Goal: Task Accomplishment & Management: Manage account settings

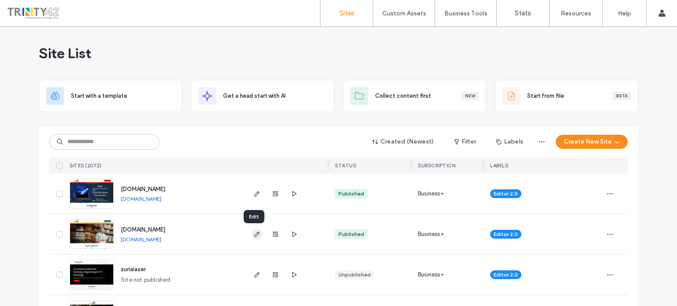
click at [255, 232] on icon "button" at bounding box center [256, 234] width 7 height 7
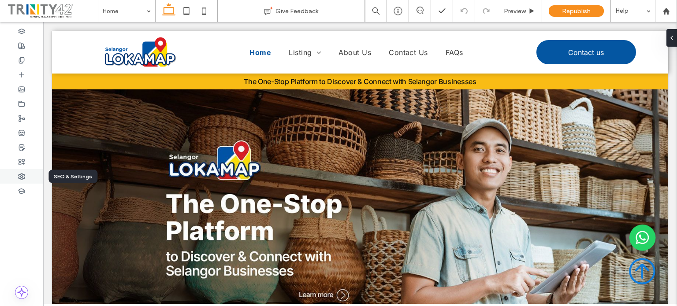
click at [21, 172] on div at bounding box center [21, 176] width 43 height 15
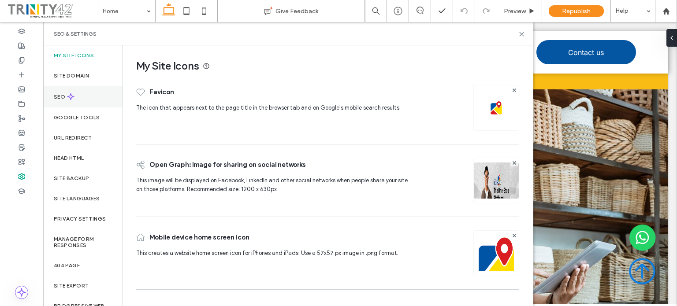
click at [62, 100] on div "SEO" at bounding box center [82, 97] width 79 height 22
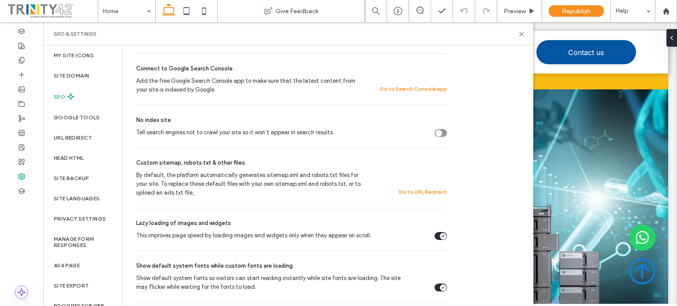
scroll to position [228, 0]
drag, startPoint x: 183, startPoint y: 160, endPoint x: 208, endPoint y: 164, distance: 24.5
click at [208, 164] on span "Custom sitemap, robots.txt & other files" at bounding box center [190, 163] width 109 height 9
click at [435, 192] on button "Go to URL Redirect" at bounding box center [422, 192] width 48 height 11
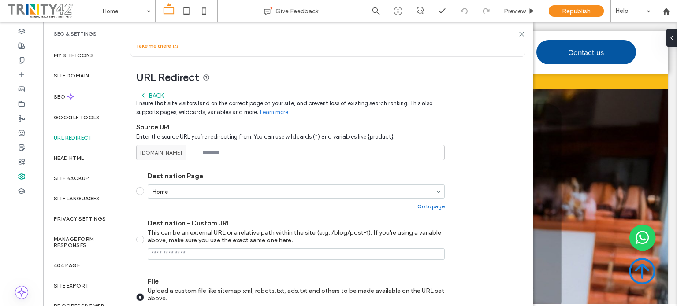
scroll to position [44, 0]
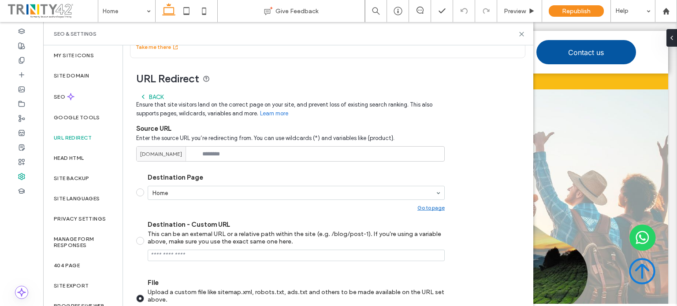
drag, startPoint x: 169, startPoint y: 153, endPoint x: 199, endPoint y: 154, distance: 30.0
click at [190, 154] on div "selangor.lokamap.com" at bounding box center [163, 154] width 53 height 15
click at [204, 151] on input at bounding box center [290, 153] width 309 height 15
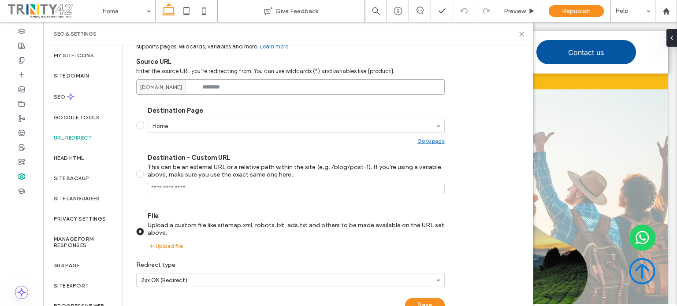
scroll to position [111, 0]
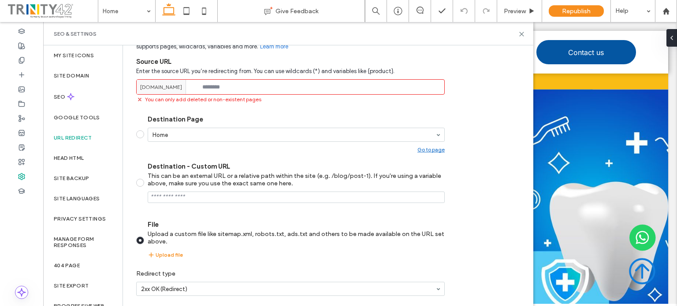
click at [141, 126] on label "Destination Page Home Go to page" at bounding box center [290, 133] width 309 height 37
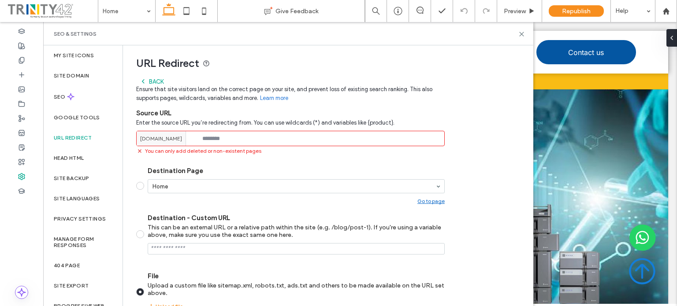
scroll to position [60, 0]
drag, startPoint x: 139, startPoint y: 60, endPoint x: 218, endPoint y: 62, distance: 78.5
click at [218, 62] on span "URL Redirect" at bounding box center [327, 62] width 383 height 13
click at [491, 121] on div "URL Redirect Back Ensure that site visitors land on the correct page on your si…" at bounding box center [324, 211] width 403 height 339
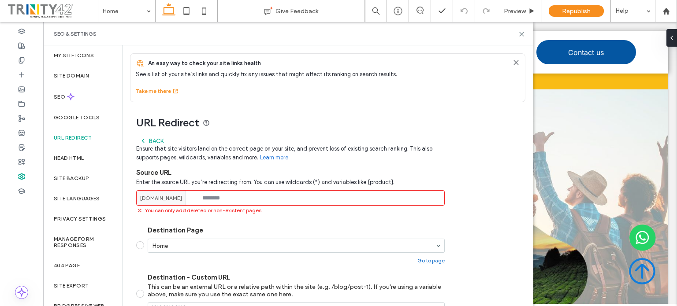
scroll to position [142, 0]
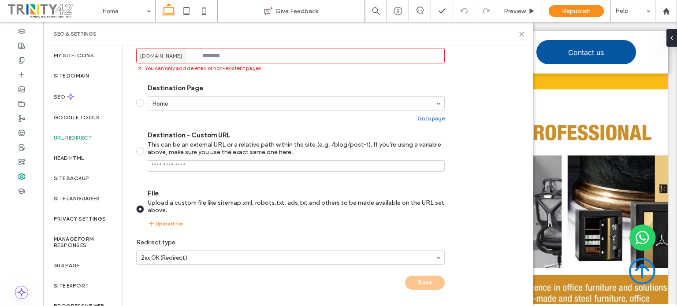
click at [70, 137] on label "URL Redirect" at bounding box center [73, 138] width 38 height 6
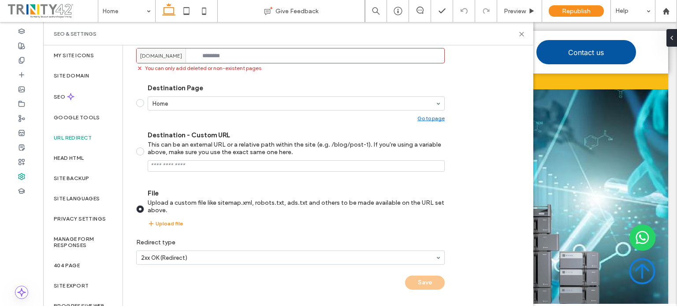
click at [490, 186] on div "URL Redirect Back Ensure that site visitors land on the correct page on your si…" at bounding box center [324, 129] width 403 height 339
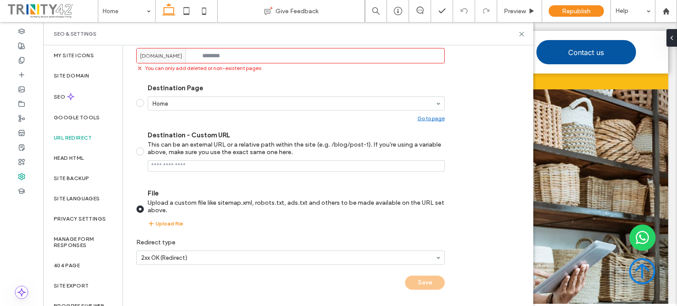
scroll to position [0, 0]
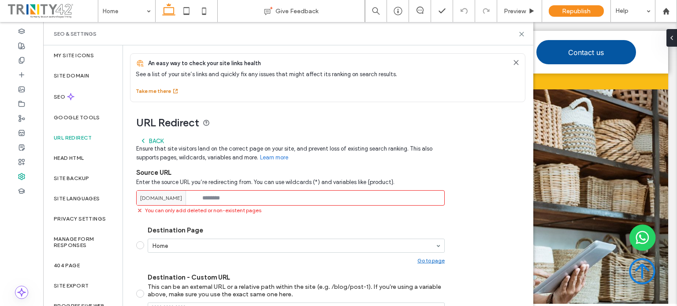
click at [168, 89] on button "Take me there" at bounding box center [157, 91] width 43 height 11
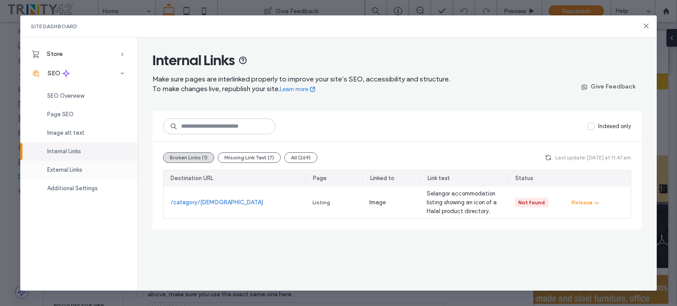
click at [76, 172] on span "External Links" at bounding box center [64, 170] width 35 height 7
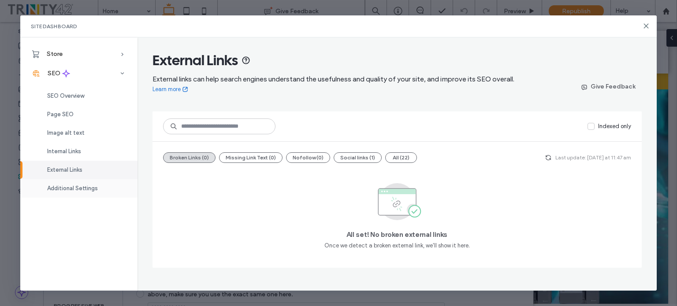
click at [67, 191] on span "Additional Settings" at bounding box center [72, 188] width 51 height 7
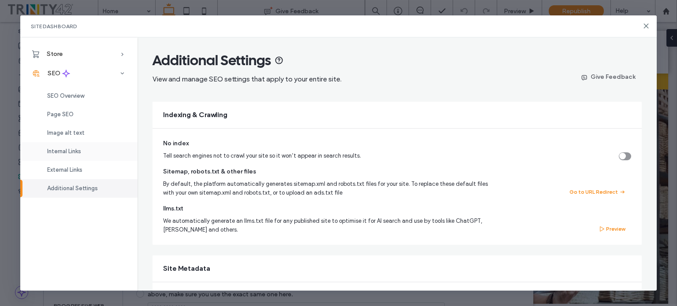
click at [67, 150] on span "Internal Links" at bounding box center [64, 151] width 34 height 7
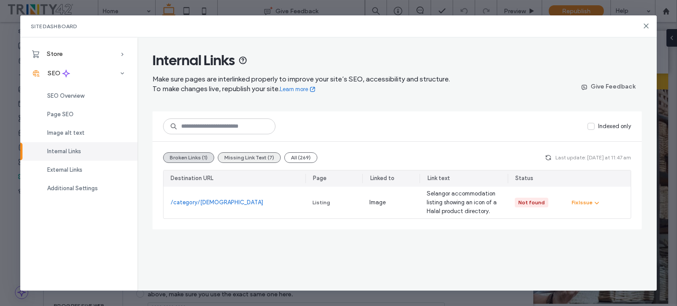
click at [265, 158] on button "Missing Link Text (7)" at bounding box center [249, 158] width 63 height 11
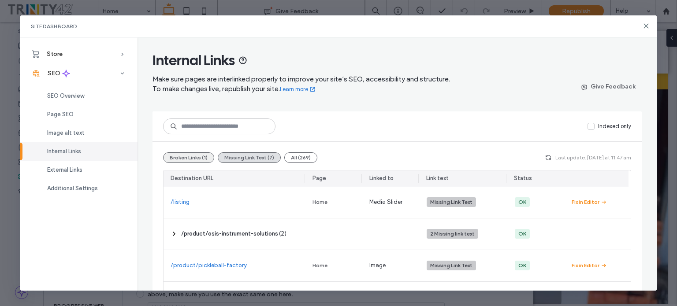
click at [192, 158] on button "Broken Links (1)" at bounding box center [188, 158] width 51 height 11
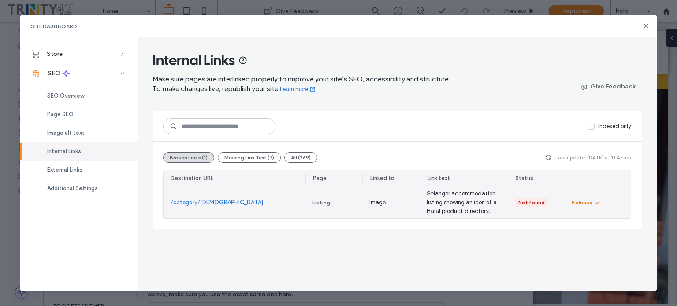
click at [577, 201] on div "Fix Issue" at bounding box center [582, 203] width 21 height 8
click at [585, 218] on div "Fix in Editor" at bounding box center [612, 223] width 78 height 17
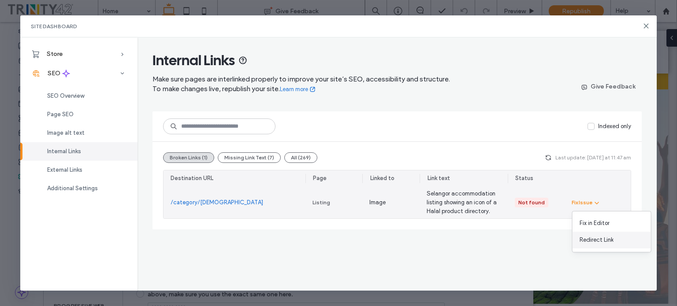
click at [589, 238] on span "Redirect Link" at bounding box center [597, 240] width 34 height 9
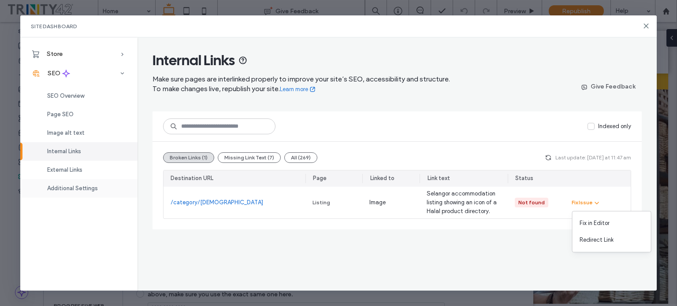
click at [79, 186] on span "Additional Settings" at bounding box center [72, 188] width 51 height 7
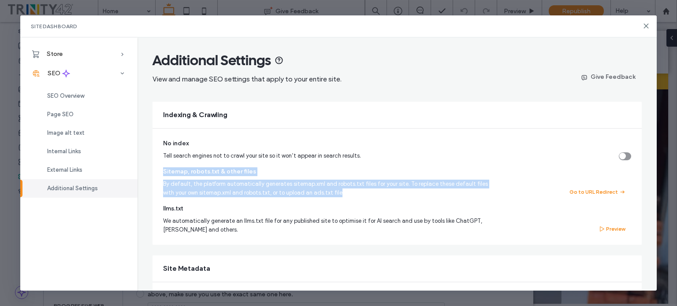
drag, startPoint x: 330, startPoint y: 192, endPoint x: 158, endPoint y: 171, distance: 172.8
click at [158, 171] on div "No index Tell search engines not to crawl your site so it won’t appear in searc…" at bounding box center [397, 187] width 489 height 116
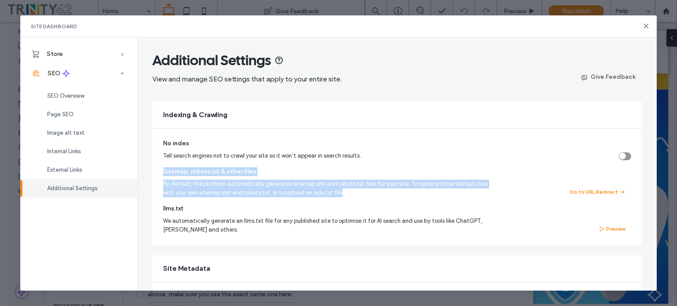
click at [511, 201] on div "No index Tell search engines not to crawl your site so it won’t appear in searc…" at bounding box center [397, 187] width 489 height 116
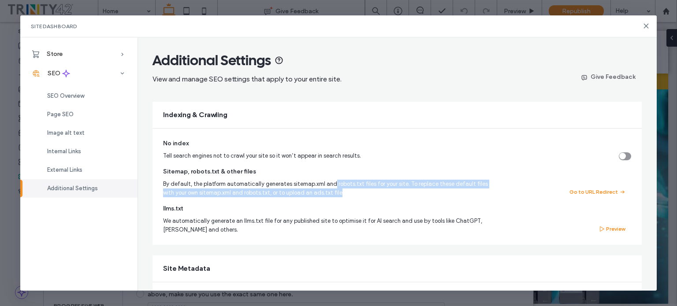
drag, startPoint x: 330, startPoint y: 182, endPoint x: 333, endPoint y: 195, distance: 14.0
click at [333, 195] on span "By default, the platform automatically generates sitemap.xml and robots.txt fil…" at bounding box center [328, 189] width 331 height 18
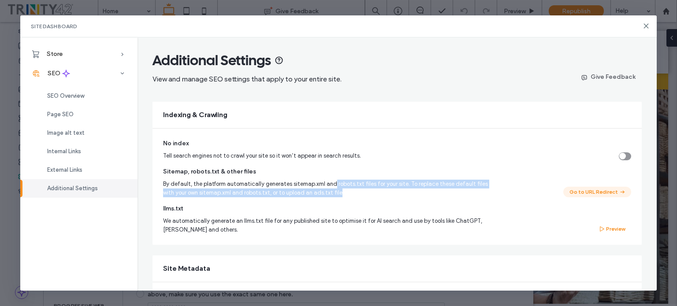
click at [579, 194] on button "Go to URL Redirect" at bounding box center [597, 192] width 68 height 11
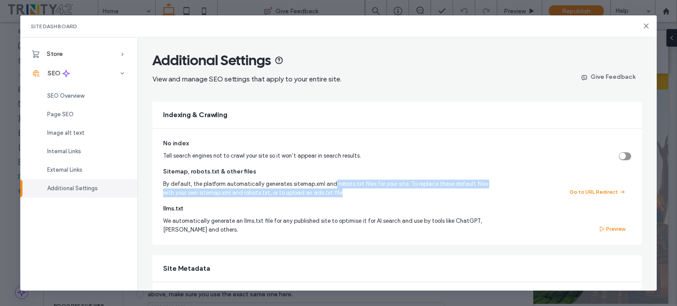
scroll to position [49, 0]
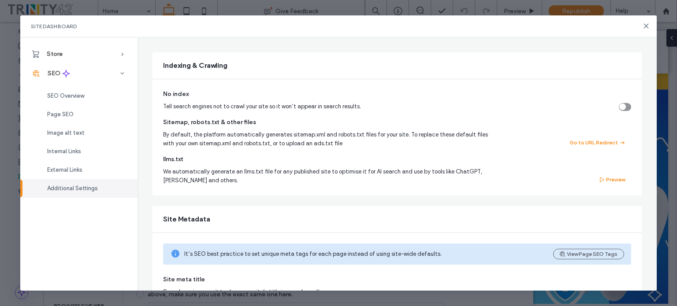
click at [344, 170] on span "We automatically generate an llms.txt file for any published site to optimise i…" at bounding box center [328, 177] width 331 height 18
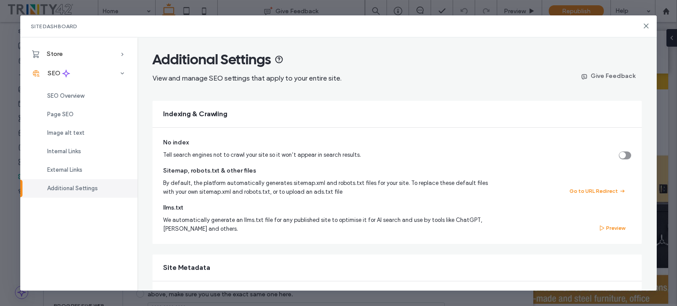
scroll to position [0, 0]
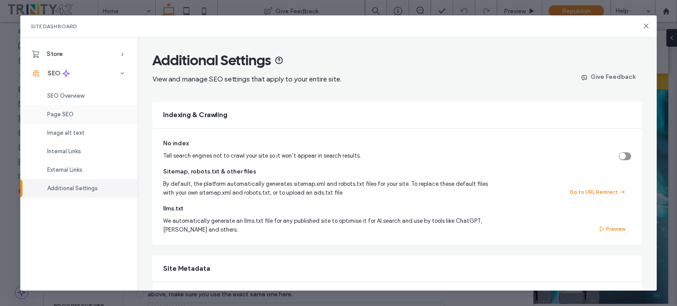
click at [67, 112] on span "Page SEO" at bounding box center [60, 114] width 26 height 7
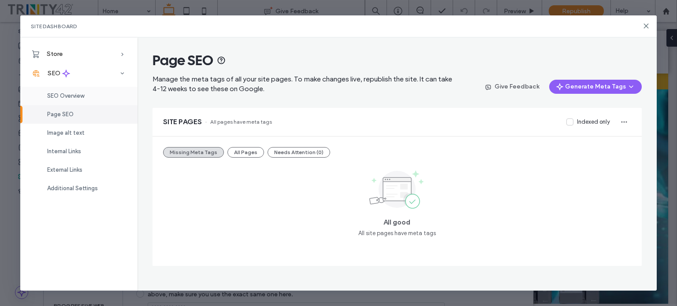
click at [93, 97] on div "SEO Overview" at bounding box center [78, 96] width 117 height 19
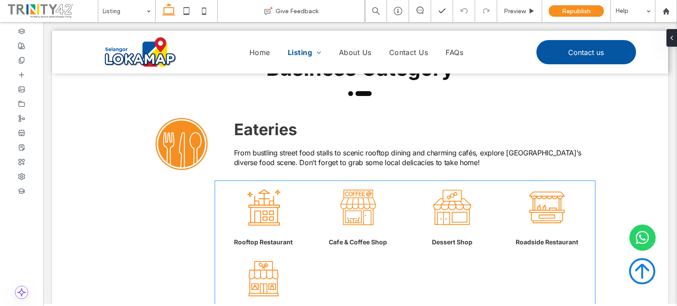
scroll to position [54, 0]
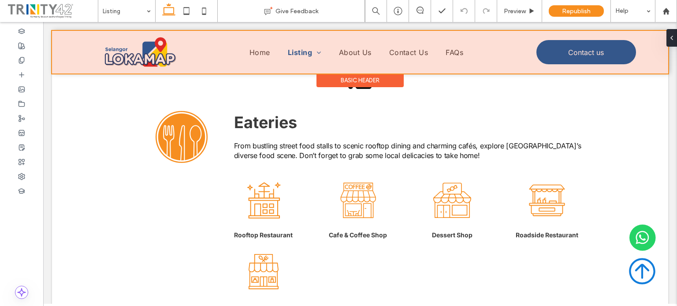
click at [309, 51] on div at bounding box center [360, 52] width 616 height 43
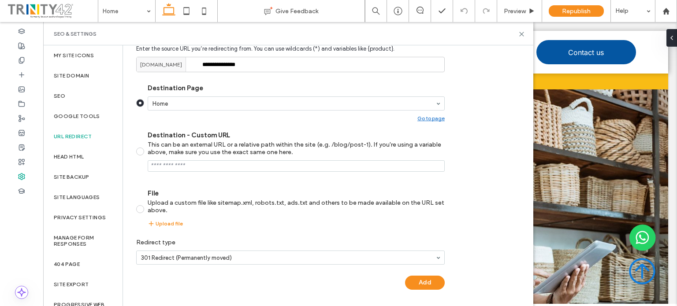
scroll to position [134, 0]
